Goal: Task Accomplishment & Management: Complete application form

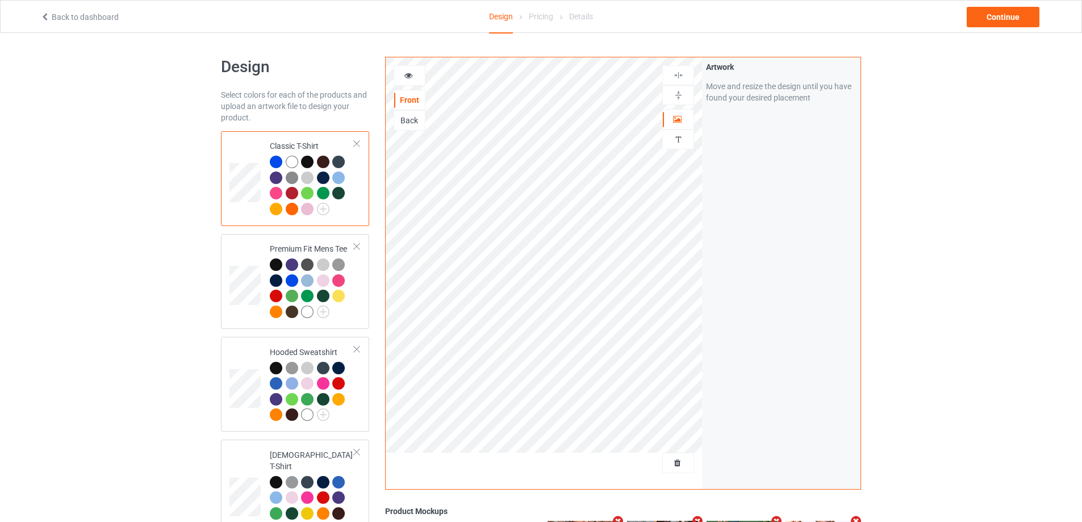
click at [662, 462] on div at bounding box center [544, 467] width 317 height 28
click at [673, 464] on span "Delete all designs" at bounding box center [652, 462] width 60 height 9
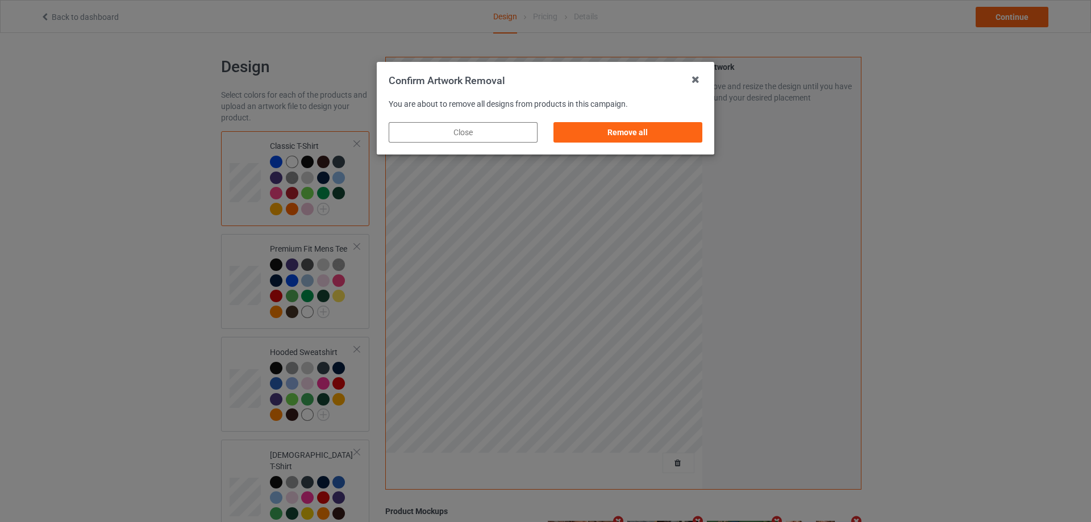
click at [678, 143] on div "Remove all" at bounding box center [627, 132] width 165 height 36
click at [703, 134] on div "Remove all" at bounding box center [627, 132] width 165 height 36
click at [688, 137] on div "Remove all" at bounding box center [627, 132] width 149 height 20
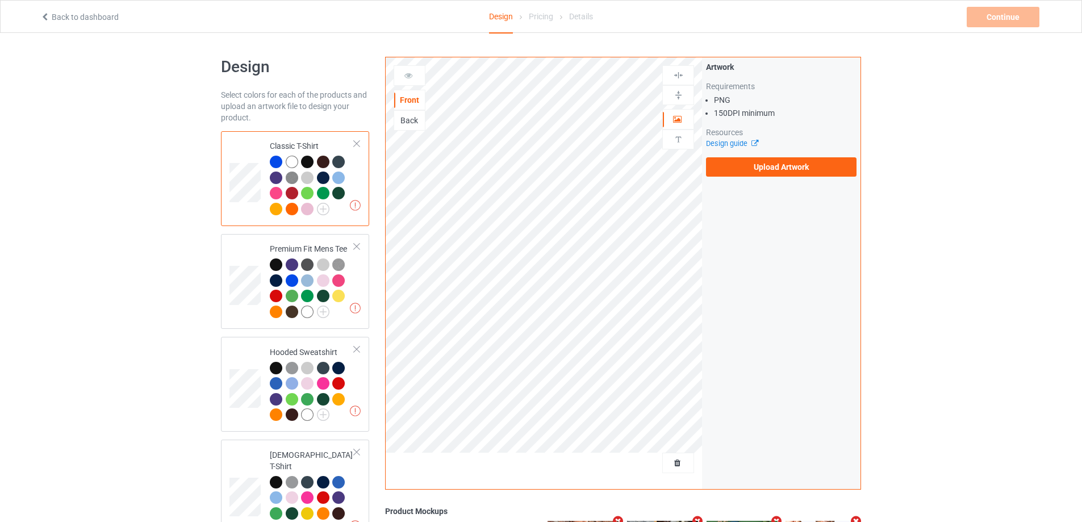
click at [760, 172] on label "Upload Artwork" at bounding box center [781, 166] width 151 height 19
click at [0, 0] on input "Upload Artwork" at bounding box center [0, 0] width 0 height 0
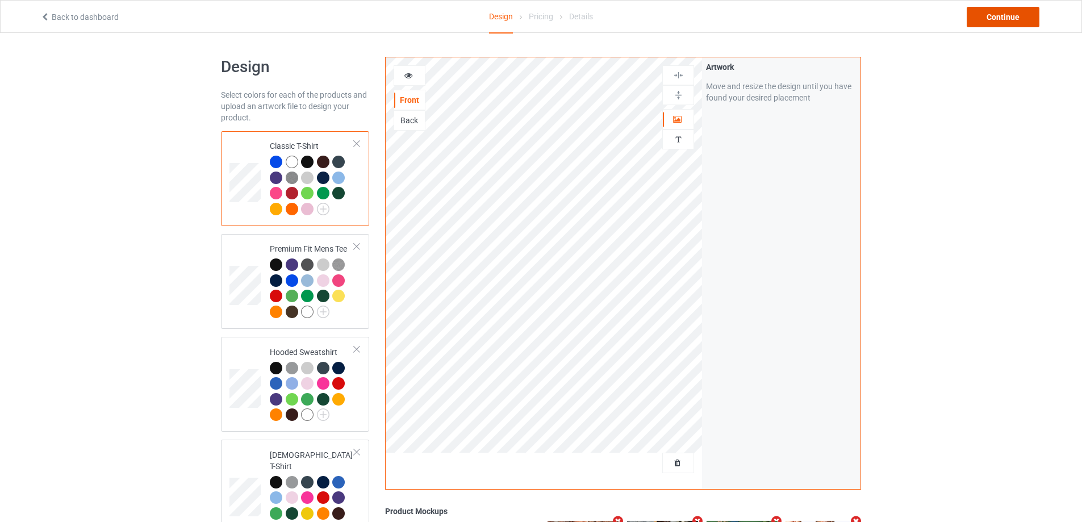
click at [1026, 14] on div "Continue" at bounding box center [1003, 17] width 73 height 20
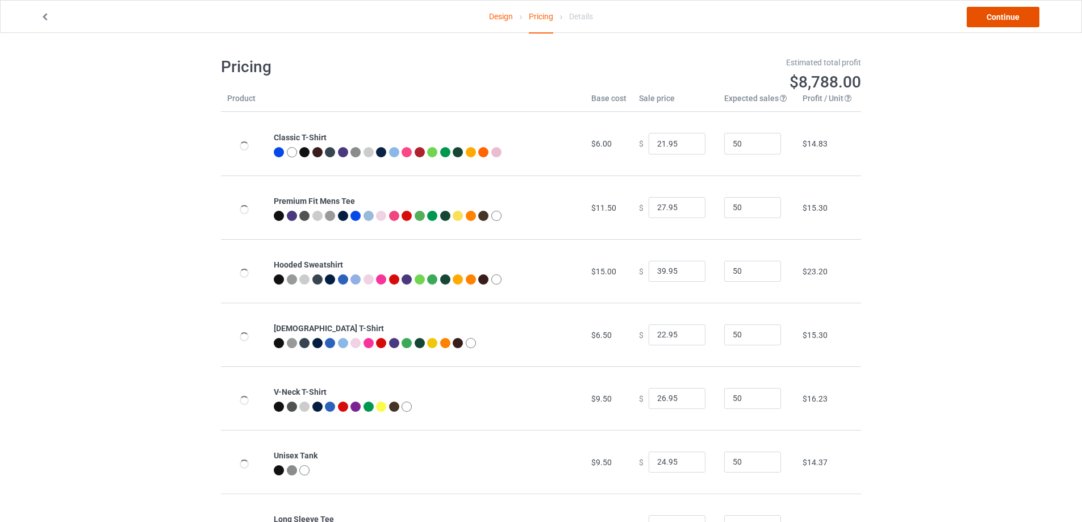
click at [1024, 15] on link "Continue" at bounding box center [1003, 17] width 73 height 20
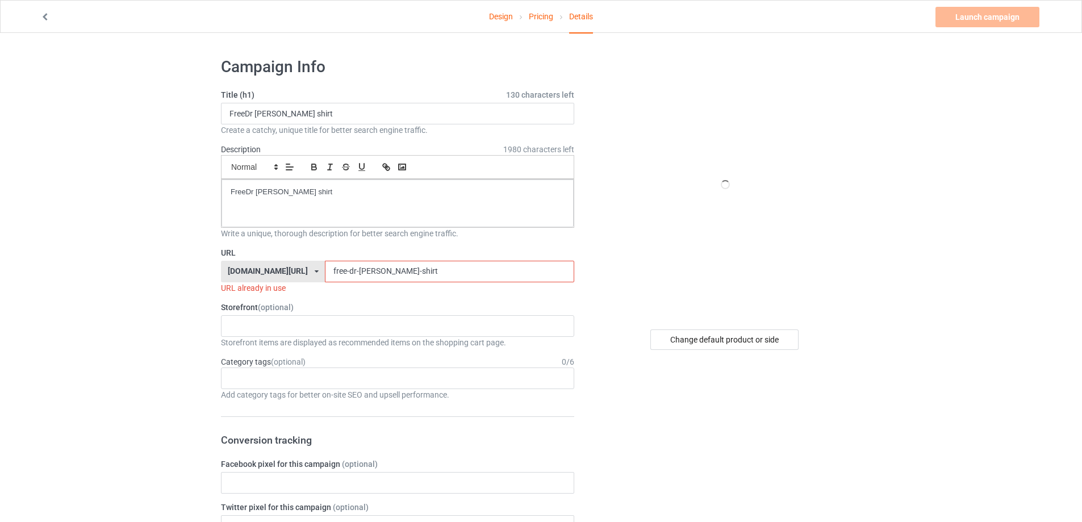
drag, startPoint x: 361, startPoint y: 267, endPoint x: 186, endPoint y: 260, distance: 175.1
paste input "[PERSON_NAME]-i-hardly-want-pants-"
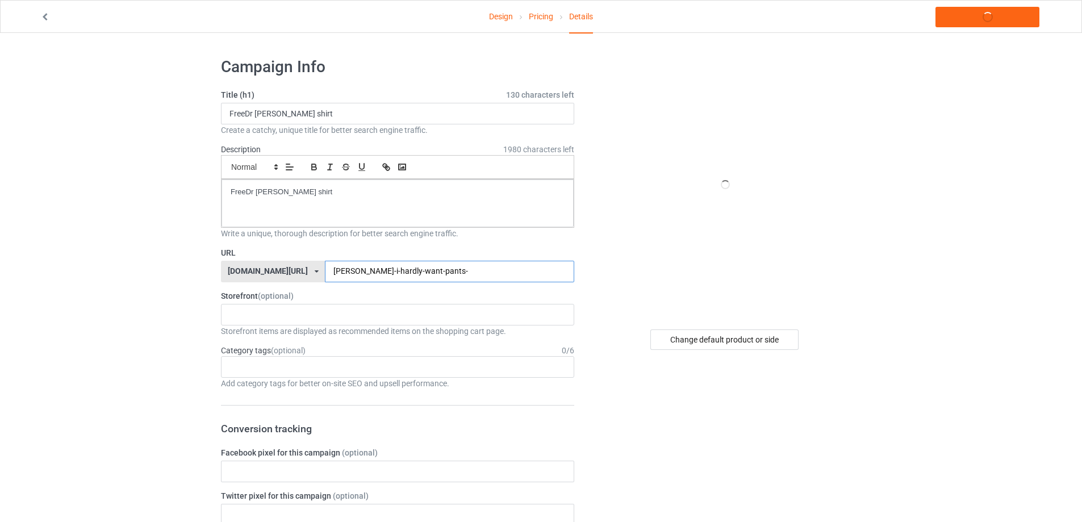
type input "[PERSON_NAME]-i-hardly-want-pants-"
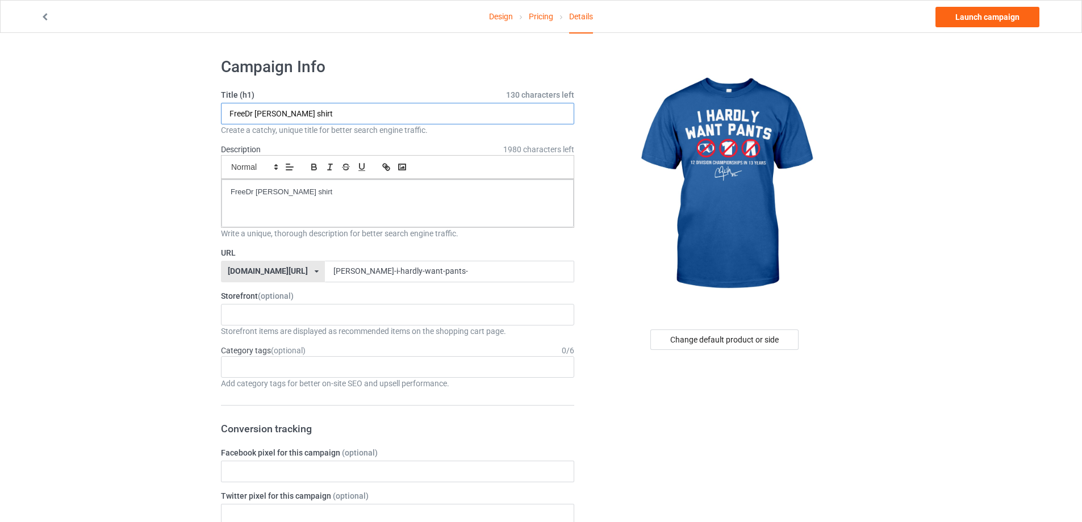
drag, startPoint x: 114, startPoint y: 106, endPoint x: 336, endPoint y: 183, distance: 235.5
paste input "[PERSON_NAME] [PERSON_NAME] I Hardly Want Pants [PERSON_NAME]"
type input "[PERSON_NAME] [PERSON_NAME] I Hardly Want Pants [PERSON_NAME] shirt"
drag, startPoint x: 295, startPoint y: 191, endPoint x: 212, endPoint y: 250, distance: 101.8
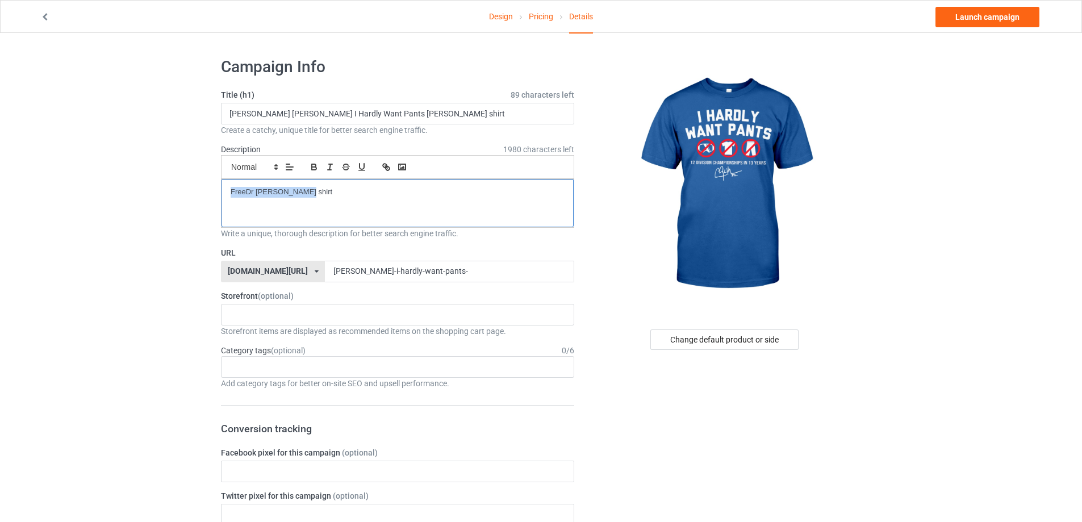
click at [977, 15] on link "Launch campaign" at bounding box center [988, 17] width 104 height 20
